Goal: Navigation & Orientation: Find specific page/section

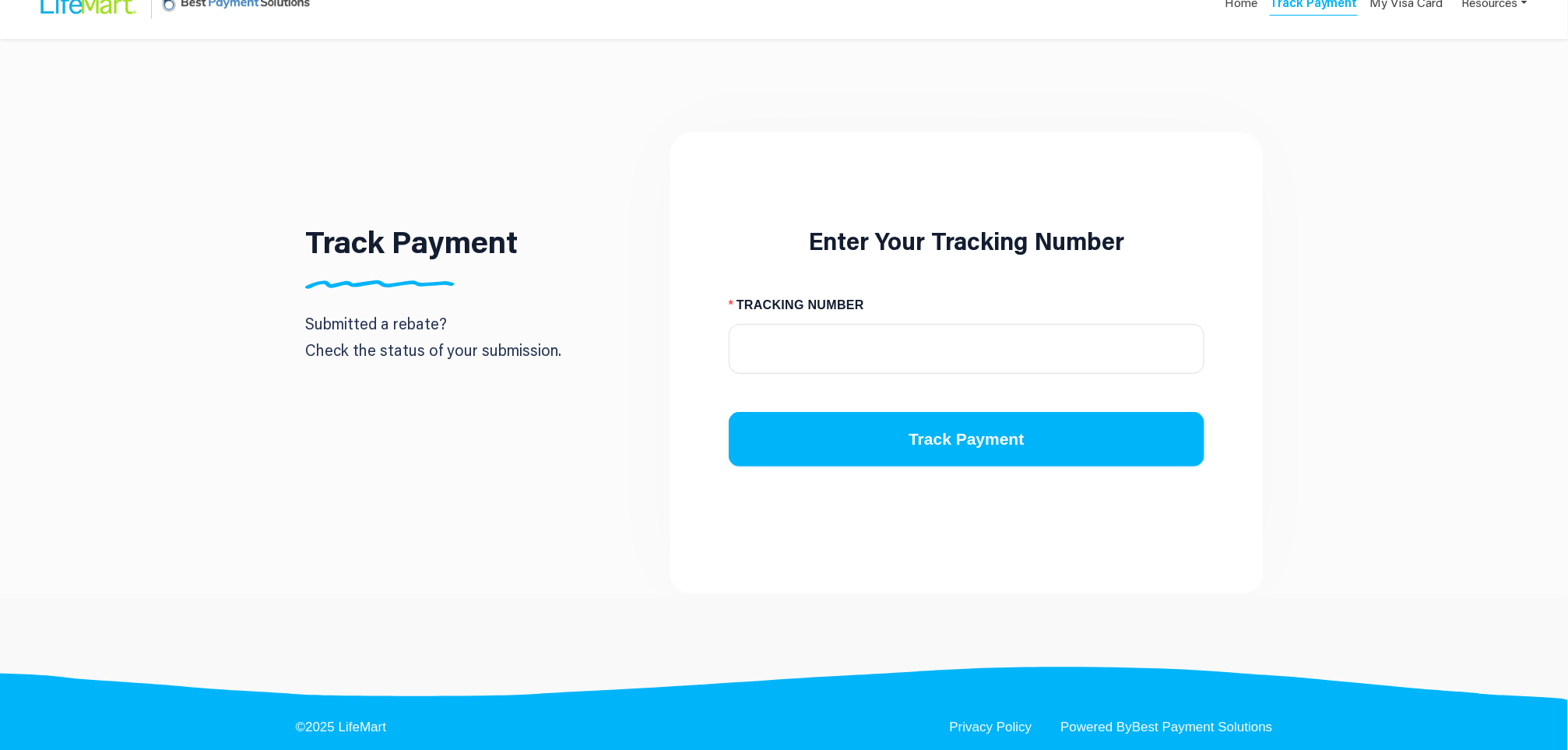
scroll to position [51, 0]
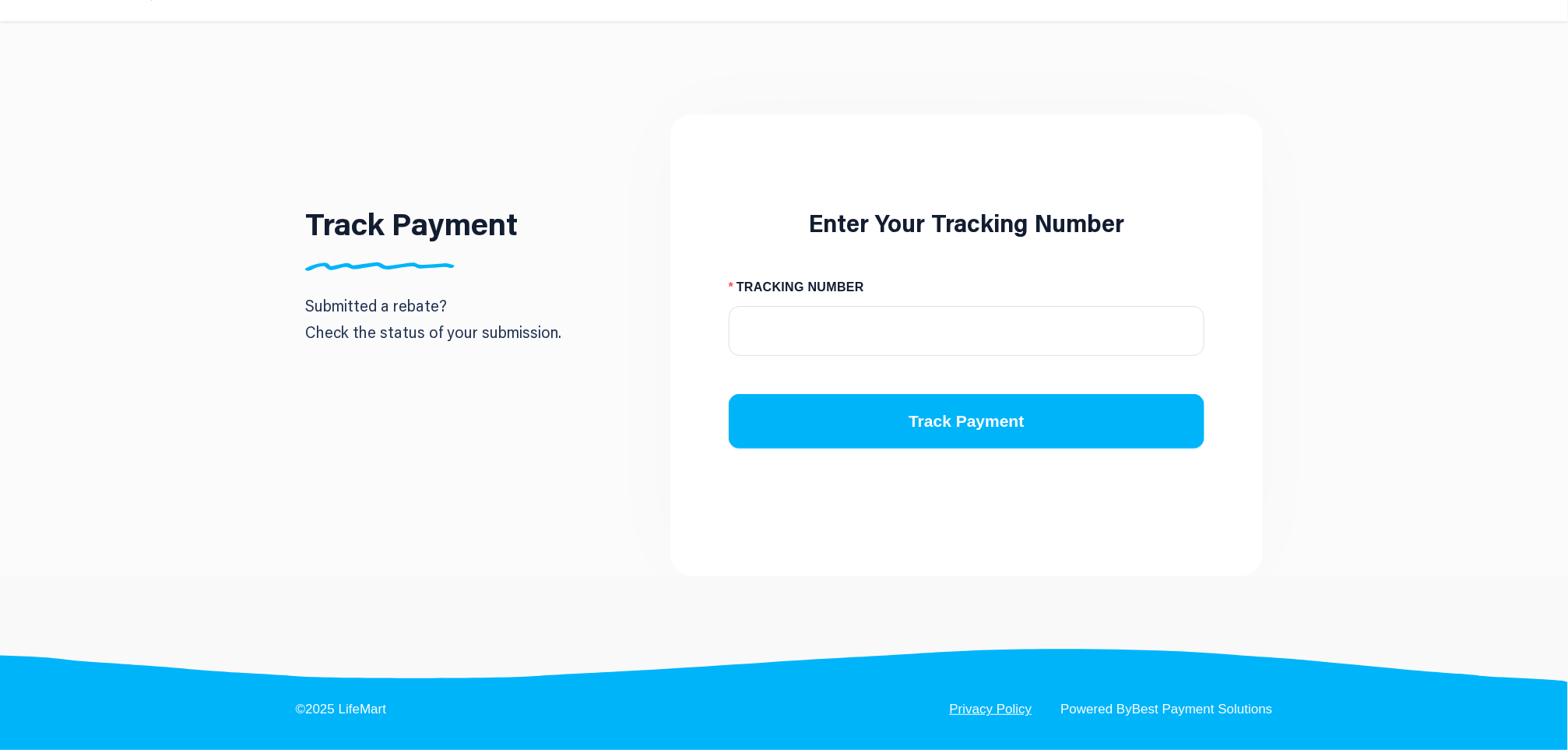
click at [990, 703] on link "Privacy Policy" at bounding box center [991, 708] width 83 height 13
